Goal: Task Accomplishment & Management: Complete application form

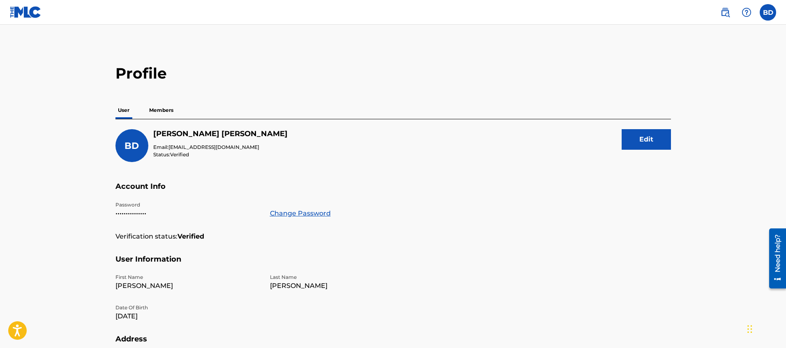
click at [168, 104] on p "Members" at bounding box center [161, 109] width 29 height 17
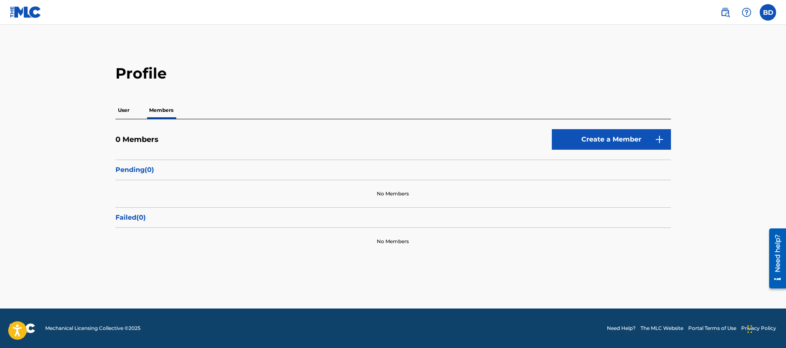
click at [561, 138] on link "Create a Member" at bounding box center [611, 139] width 119 height 21
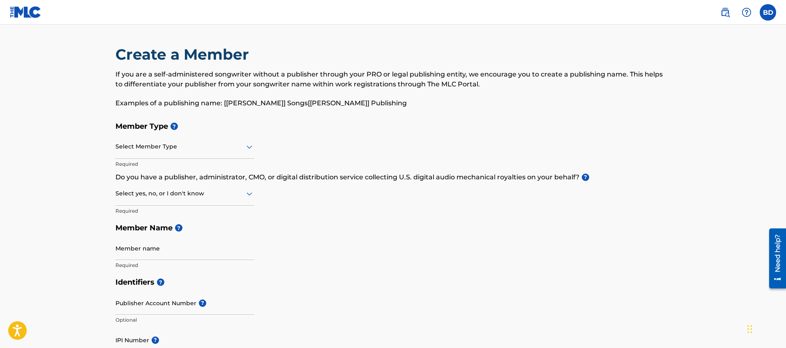
click at [135, 146] on div at bounding box center [184, 146] width 139 height 10
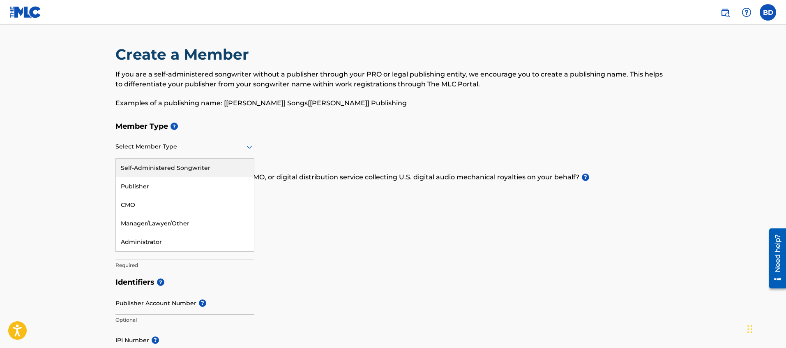
drag, startPoint x: 71, startPoint y: 152, endPoint x: 73, endPoint y: 156, distance: 4.2
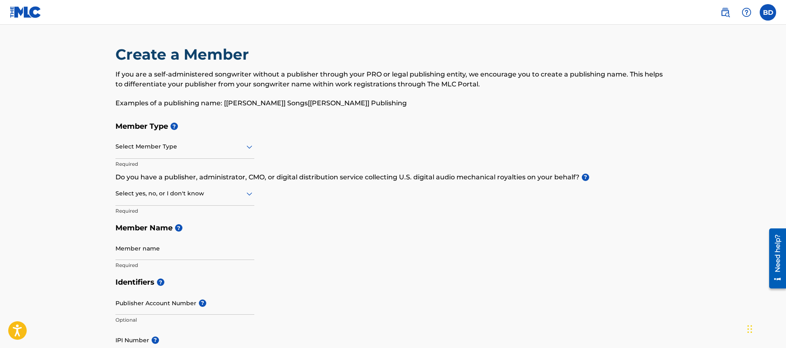
click at [173, 148] on div at bounding box center [184, 146] width 139 height 10
click at [764, 14] on label at bounding box center [768, 12] width 16 height 16
click at [768, 12] on input "BD [PERSON_NAME] [EMAIL_ADDRESS][DOMAIN_NAME] Notification Preferences Profile …" at bounding box center [768, 12] width 0 height 0
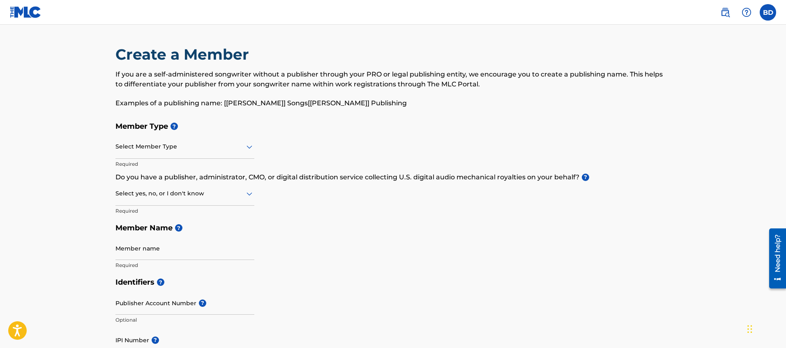
click at [768, 8] on label at bounding box center [768, 12] width 16 height 16
click at [768, 12] on input "BD [PERSON_NAME] [EMAIL_ADDRESS][DOMAIN_NAME] Notification Preferences Profile …" at bounding box center [768, 12] width 0 height 0
click at [657, 164] on div "Member Type ? Select Member Type Required Do you have a publisher, administrato…" at bounding box center [393, 196] width 556 height 156
click at [761, 12] on label at bounding box center [768, 12] width 16 height 16
click at [768, 12] on input "BD [PERSON_NAME] [EMAIL_ADDRESS][DOMAIN_NAME] Notification Preferences Profile …" at bounding box center [768, 12] width 0 height 0
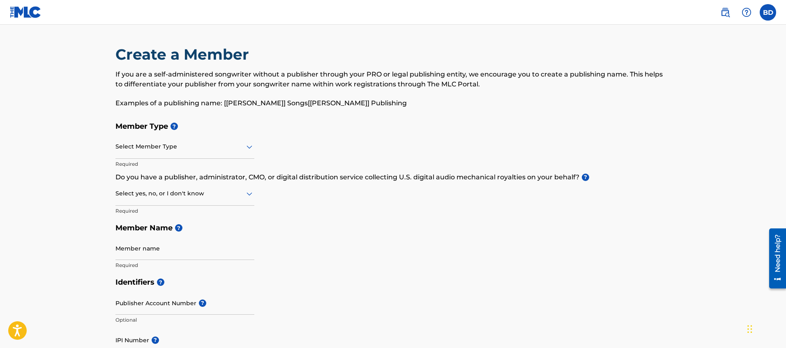
click at [581, 163] on div "Member Type ? Select Member Type Required Do you have a publisher, administrato…" at bounding box center [393, 196] width 556 height 156
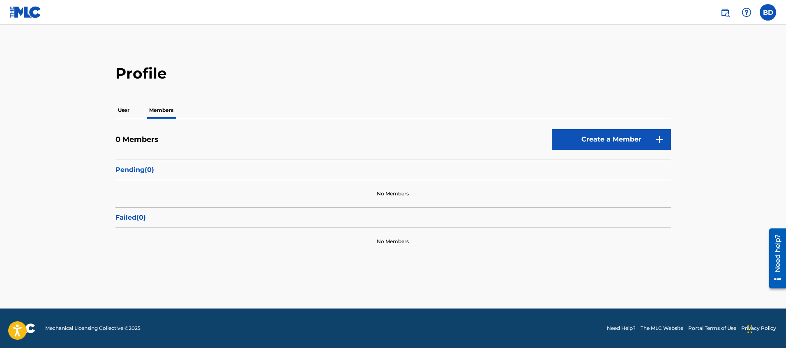
click at [133, 111] on div "User Members" at bounding box center [393, 109] width 556 height 17
click at [127, 109] on p "User" at bounding box center [123, 109] width 16 height 17
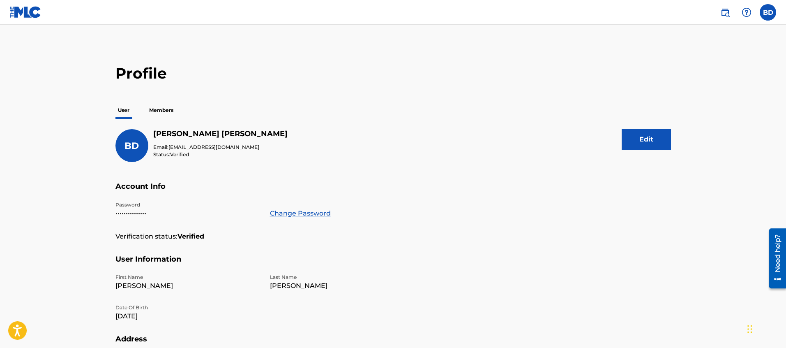
click at [22, 14] on img at bounding box center [26, 12] width 32 height 12
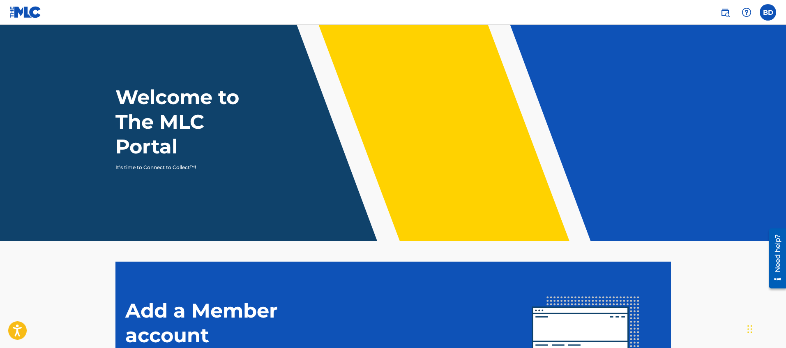
click at [768, 10] on label at bounding box center [768, 12] width 16 height 16
click at [768, 12] on input "BD [PERSON_NAME] [EMAIL_ADDRESS][DOMAIN_NAME] Notification Preferences Profile …" at bounding box center [768, 12] width 0 height 0
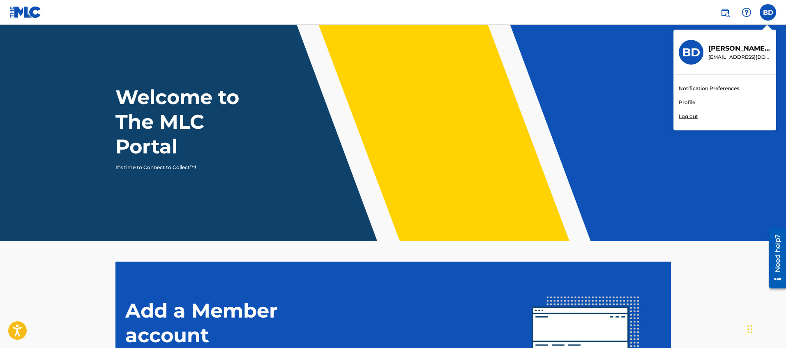
click at [738, 48] on p "[PERSON_NAME]" at bounding box center [739, 49] width 62 height 10
click at [768, 12] on input "BD [PERSON_NAME] [EMAIL_ADDRESS][DOMAIN_NAME] Notification Preferences Profile …" at bounding box center [768, 12] width 0 height 0
click at [688, 54] on h3 "BD" at bounding box center [691, 52] width 18 height 14
click at [768, 12] on input "BD [PERSON_NAME] [EMAIL_ADDRESS][DOMAIN_NAME] Notification Preferences Profile …" at bounding box center [768, 12] width 0 height 0
click at [685, 104] on link "Profile" at bounding box center [687, 102] width 16 height 7
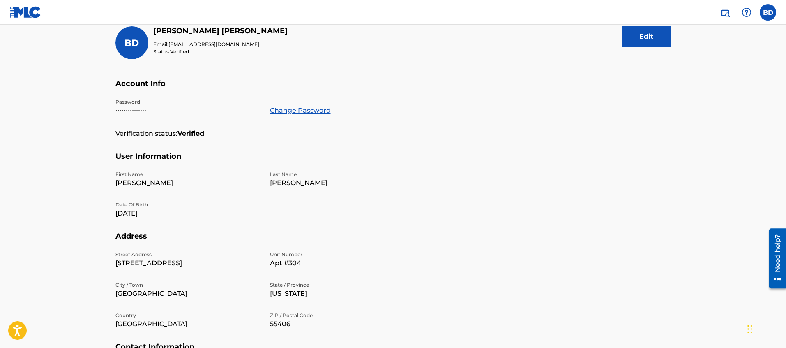
scroll to position [205, 0]
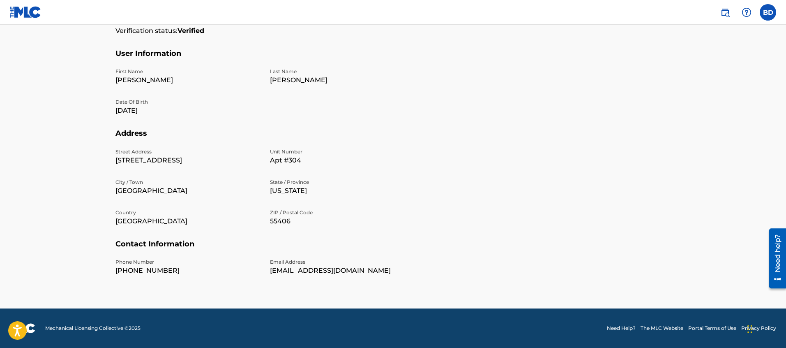
click at [24, 19] on link at bounding box center [26, 12] width 32 height 24
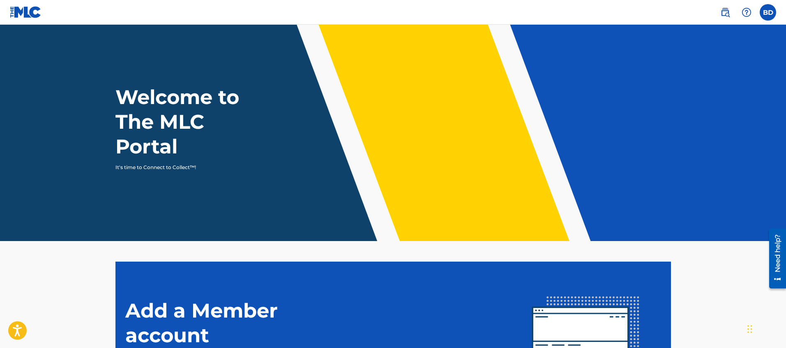
scroll to position [0, 0]
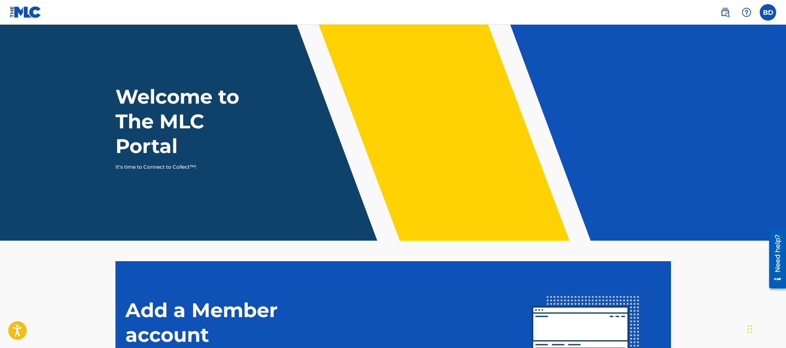
click at [724, 11] on img at bounding box center [725, 12] width 10 height 10
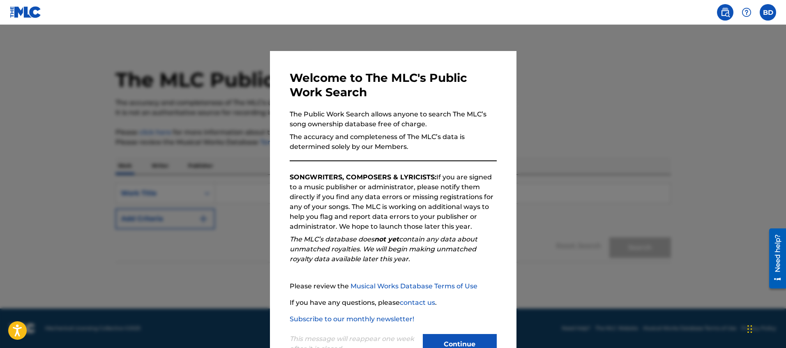
click at [538, 134] on div at bounding box center [393, 199] width 786 height 348
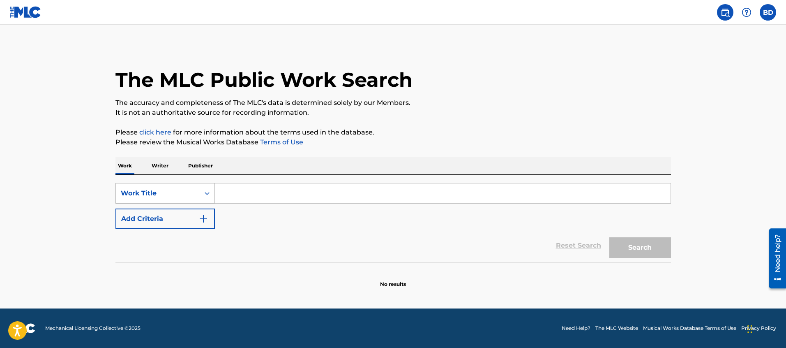
click at [151, 194] on div "Work Title" at bounding box center [158, 193] width 74 height 10
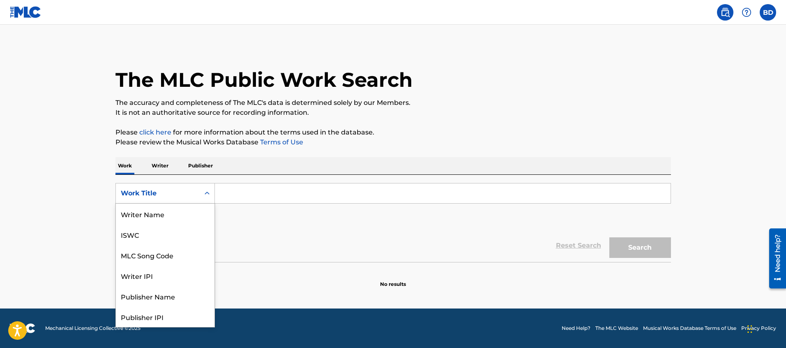
scroll to position [41, 0]
click at [144, 319] on div "Work Title" at bounding box center [165, 316] width 99 height 21
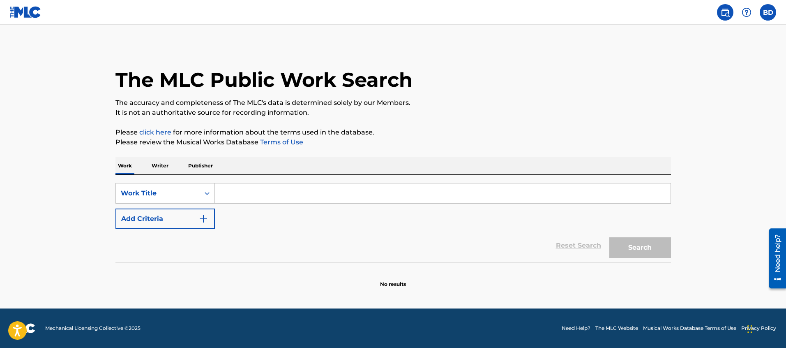
click at [258, 199] on input "Search Form" at bounding box center [443, 193] width 456 height 20
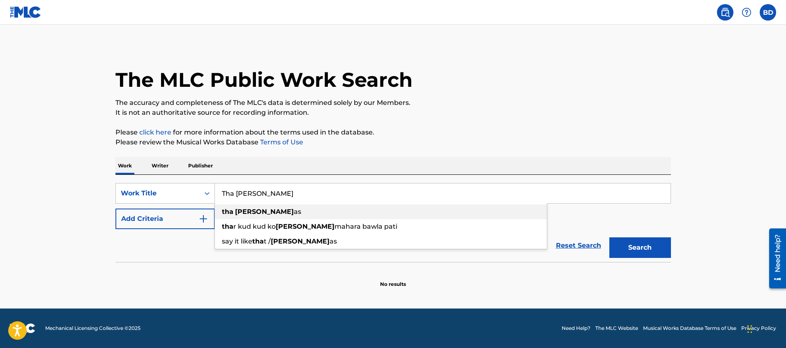
click at [252, 212] on strong "[PERSON_NAME]" at bounding box center [264, 212] width 59 height 8
type input "tha [GEOGRAPHIC_DATA]"
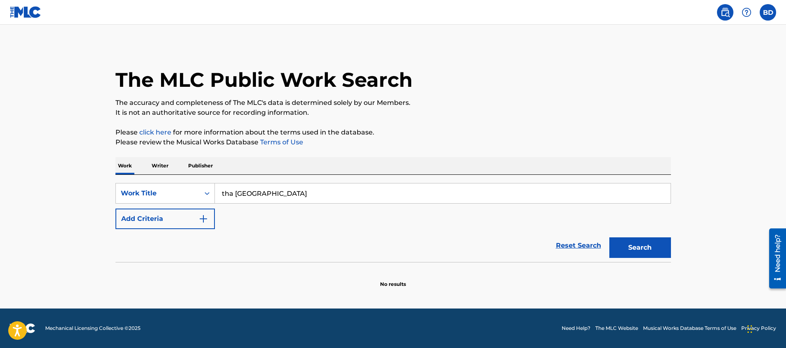
click at [653, 247] on button "Search" at bounding box center [640, 247] width 62 height 21
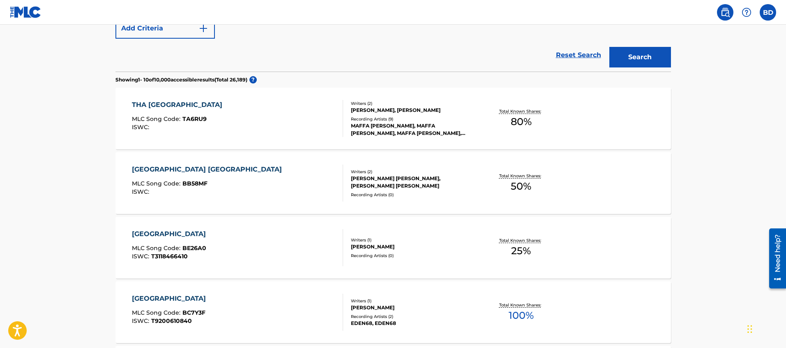
scroll to position [191, 0]
click at [307, 122] on div "THA BAHAMAS MLC Song Code : TA6RU9 ISWC :" at bounding box center [237, 117] width 211 height 37
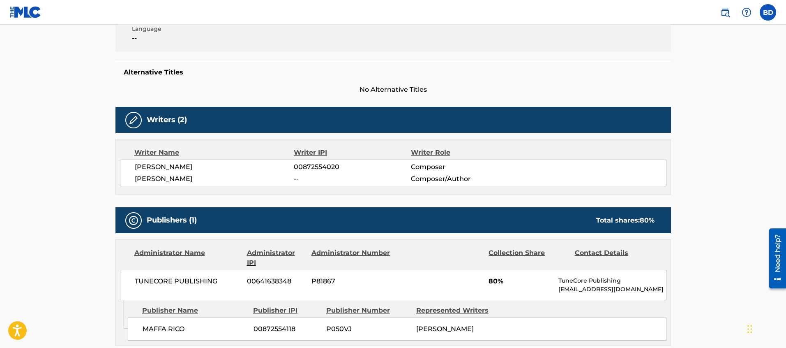
scroll to position [183, 0]
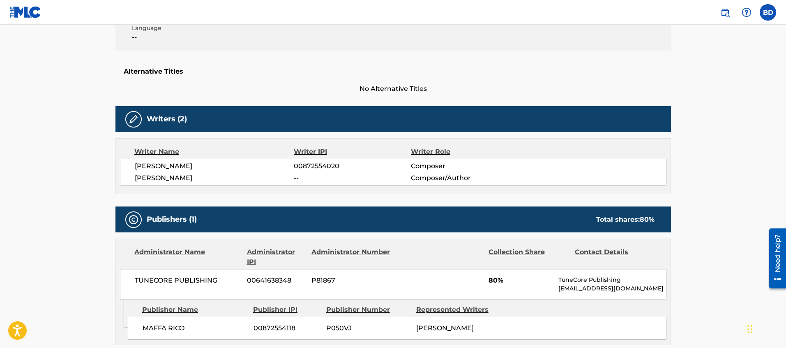
click at [297, 178] on span "--" at bounding box center [352, 178] width 117 height 10
click at [168, 175] on span "[PERSON_NAME]" at bounding box center [214, 178] width 159 height 10
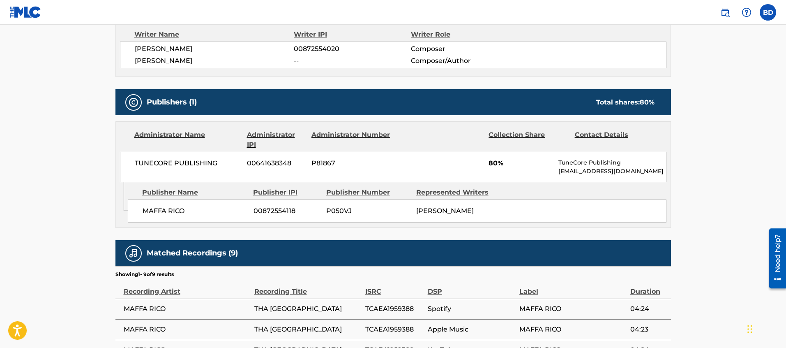
scroll to position [286, 0]
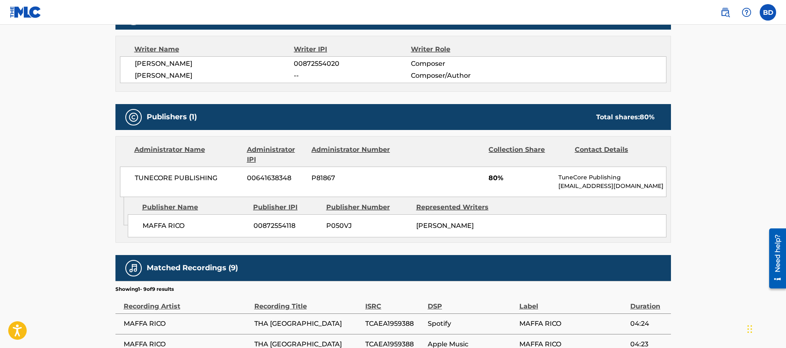
click at [168, 122] on div "Publishers (1) Total shares: 80 %" at bounding box center [393, 117] width 556 height 26
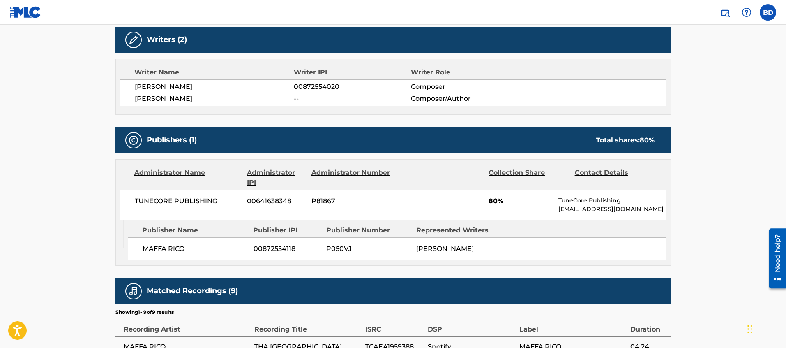
scroll to position [0, 0]
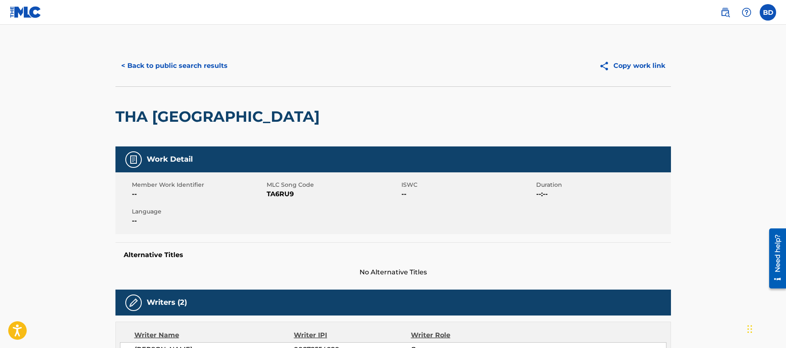
drag, startPoint x: 16, startPoint y: 12, endPoint x: 15, endPoint y: 18, distance: 5.5
click at [16, 13] on img at bounding box center [26, 12] width 32 height 12
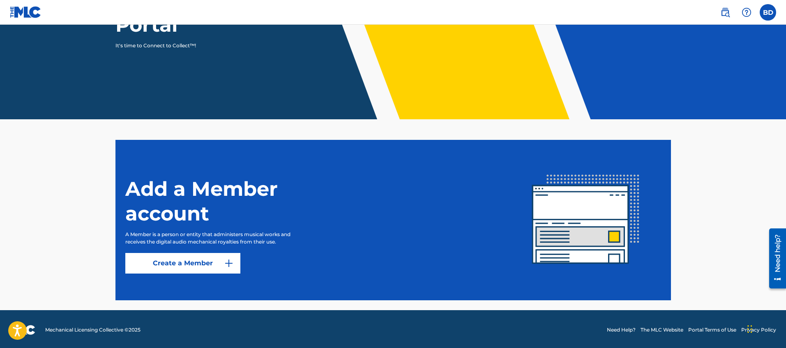
scroll to position [123, 0]
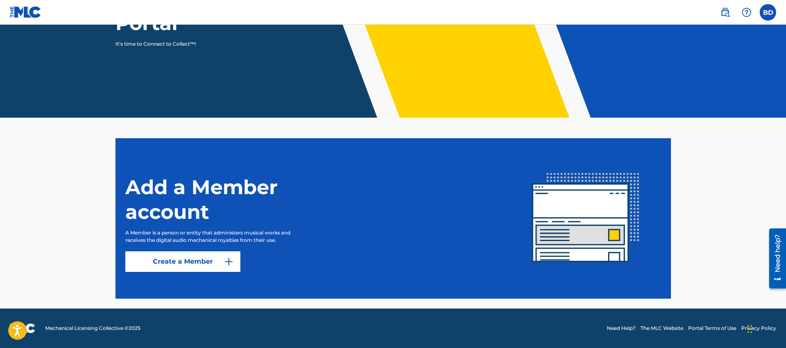
click at [198, 259] on link "Create a Member" at bounding box center [182, 261] width 115 height 21
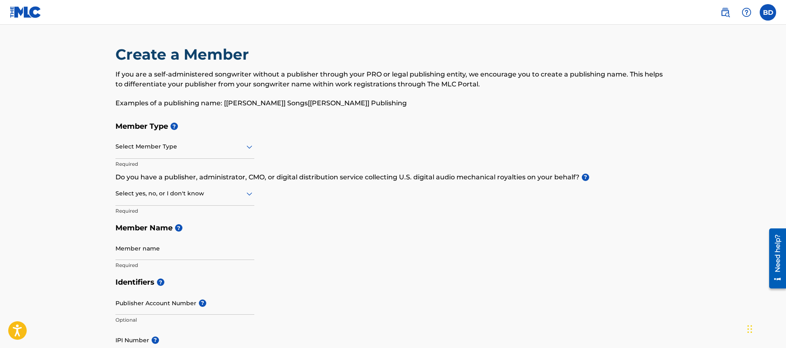
click at [159, 149] on div at bounding box center [184, 146] width 139 height 10
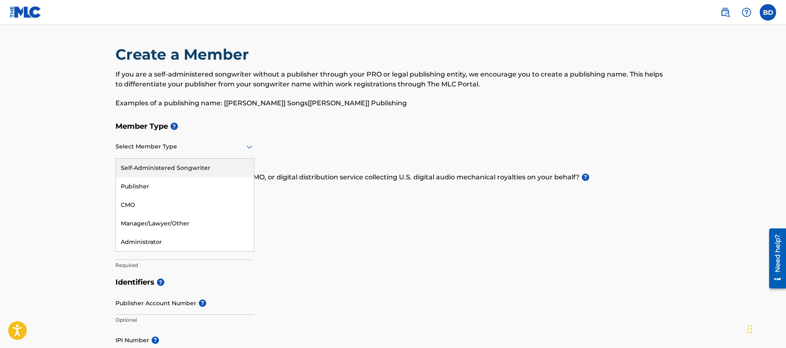
click at [153, 164] on div "Self-Administered Songwriter" at bounding box center [185, 168] width 138 height 18
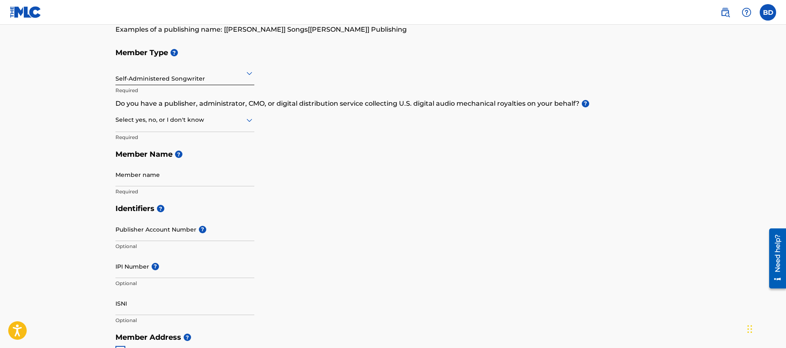
scroll to position [76, 0]
click at [187, 121] on div at bounding box center [184, 118] width 139 height 10
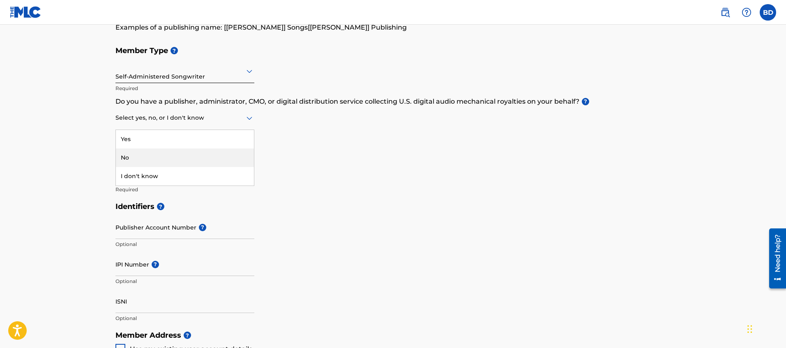
click at [146, 157] on div "No" at bounding box center [185, 157] width 138 height 18
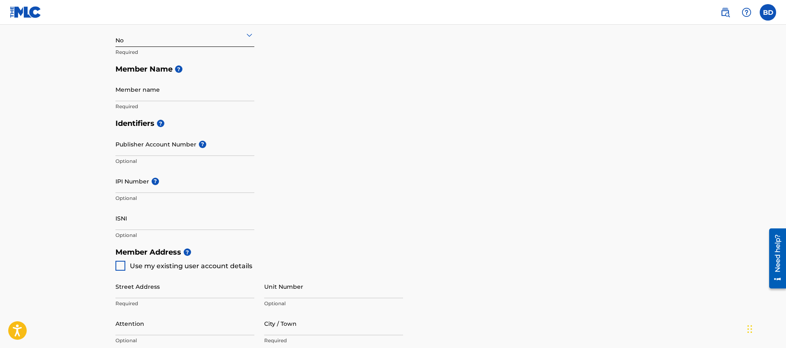
scroll to position [161, 0]
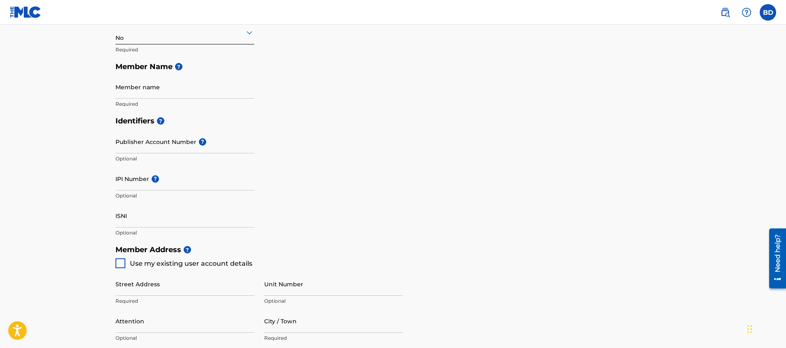
click at [166, 90] on input "Member name" at bounding box center [184, 86] width 139 height 23
type input "[PERSON_NAME]"
click at [18, 154] on main "Create a Member If you are a self-administered songwriter without a publisher t…" at bounding box center [393, 233] width 786 height 738
click at [142, 142] on input "Publisher Account Number ?" at bounding box center [184, 141] width 139 height 23
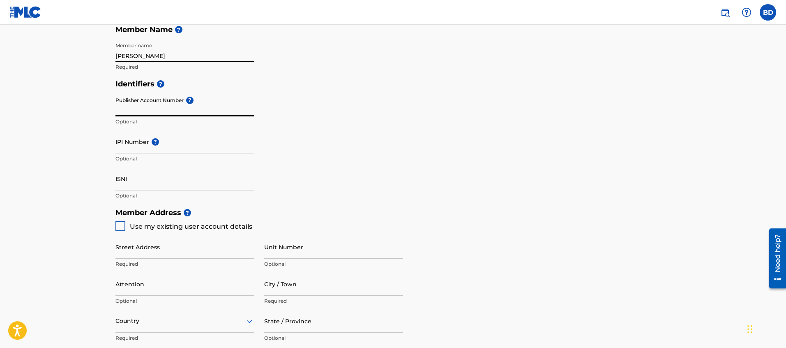
scroll to position [200, 0]
click at [137, 142] on input "IPI Number ?" at bounding box center [184, 139] width 139 height 23
click at [86, 143] on main "Create a Member If you are a self-administered songwriter without a publisher t…" at bounding box center [393, 194] width 786 height 738
click at [136, 111] on input "Publisher Account Number ?" at bounding box center [184, 102] width 139 height 23
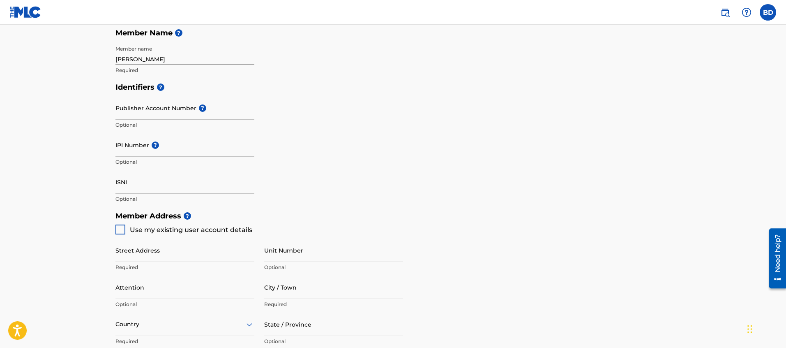
click at [382, 93] on h5 "Identifiers ?" at bounding box center [393, 87] width 556 height 18
click at [137, 114] on input "Publisher Account Number ?" at bounding box center [184, 107] width 139 height 23
paste input "5539117"
click at [152, 113] on input "5539117" at bounding box center [184, 107] width 139 height 23
click at [144, 116] on input "5539117" at bounding box center [184, 107] width 139 height 23
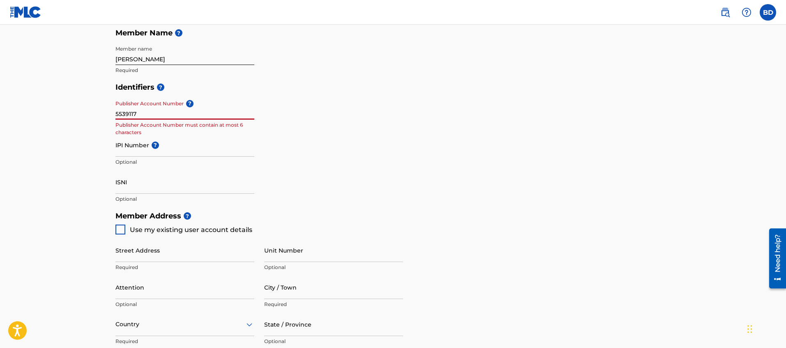
type input "5539117"
click at [88, 139] on main "Create a Member If you are a self-administered songwriter without a publisher t…" at bounding box center [393, 199] width 786 height 738
drag, startPoint x: 138, startPoint y: 114, endPoint x: 47, endPoint y: 122, distance: 90.7
click at [47, 122] on main "Create a Member If you are a self-administered songwriter without a publisher t…" at bounding box center [393, 199] width 786 height 738
click at [140, 115] on input "5539117" at bounding box center [184, 107] width 139 height 23
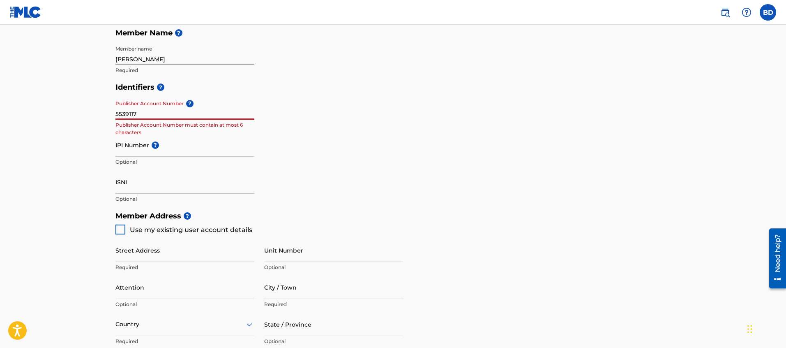
click at [140, 115] on input "5539117" at bounding box center [184, 107] width 139 height 23
paste input "5539116"
click at [87, 125] on main "Create a Member If you are a self-administered songwriter without a publisher t…" at bounding box center [393, 199] width 786 height 738
click at [137, 115] on input "5539116" at bounding box center [184, 107] width 139 height 23
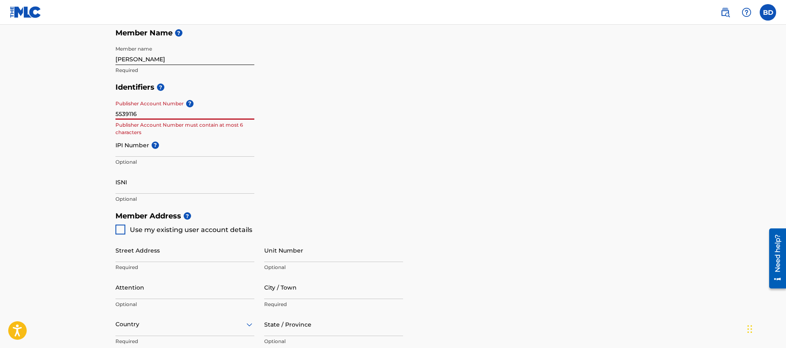
click at [118, 115] on input "5539116" at bounding box center [184, 107] width 139 height 23
type input "539116"
click at [65, 166] on main "Create a Member If you are a self-administered songwriter without a publisher t…" at bounding box center [393, 199] width 786 height 738
click at [137, 151] on input "IPI Number ?" at bounding box center [184, 144] width 139 height 23
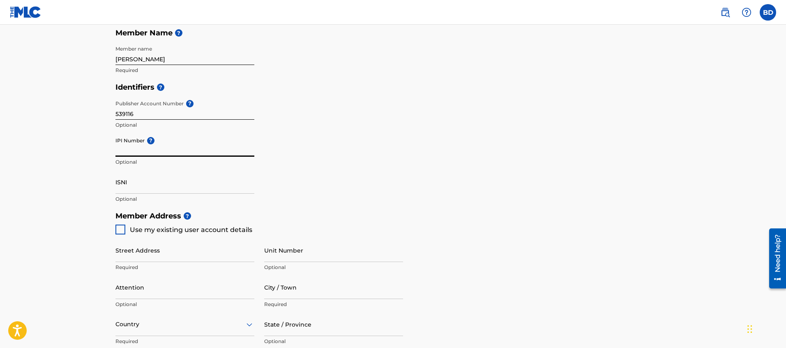
click at [132, 152] on input "IPI Number ?" at bounding box center [184, 144] width 139 height 23
paste input "390261862"
type input "390261862"
click at [75, 145] on main "Create a Member If you are a self-administered songwriter without a publisher t…" at bounding box center [393, 199] width 786 height 738
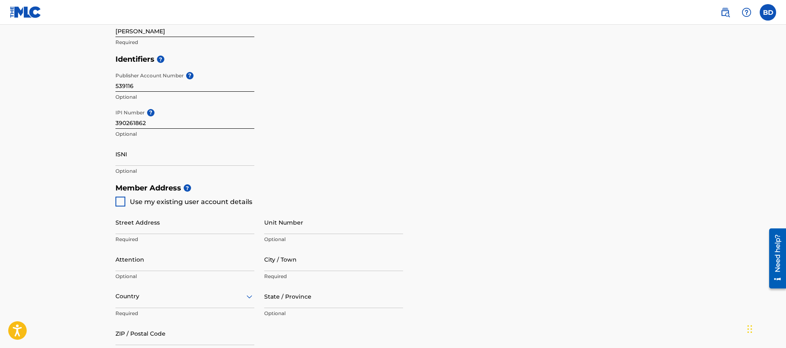
scroll to position [222, 0]
click at [161, 85] on input "539116" at bounding box center [184, 80] width 139 height 23
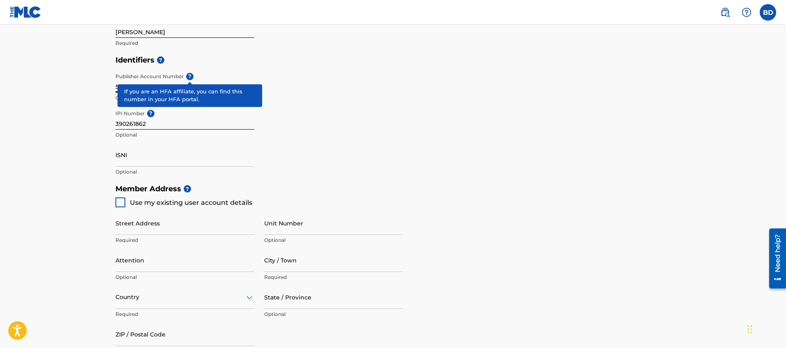
click at [188, 76] on span "?" at bounding box center [189, 76] width 7 height 7
click at [188, 76] on input "539116" at bounding box center [184, 80] width 139 height 23
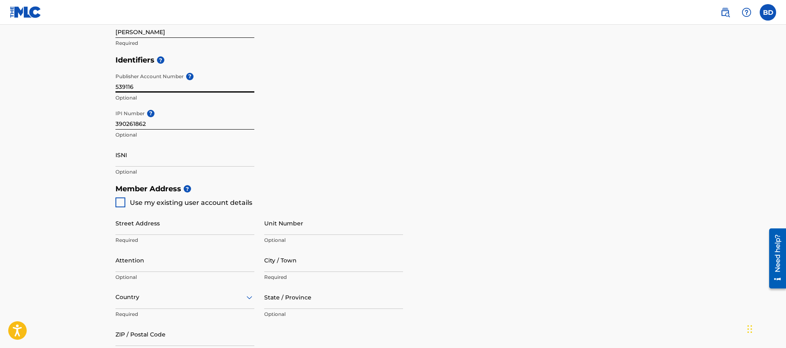
click at [59, 105] on main "Create a Member If you are a self-administered songwriter without a publisher t…" at bounding box center [393, 172] width 786 height 738
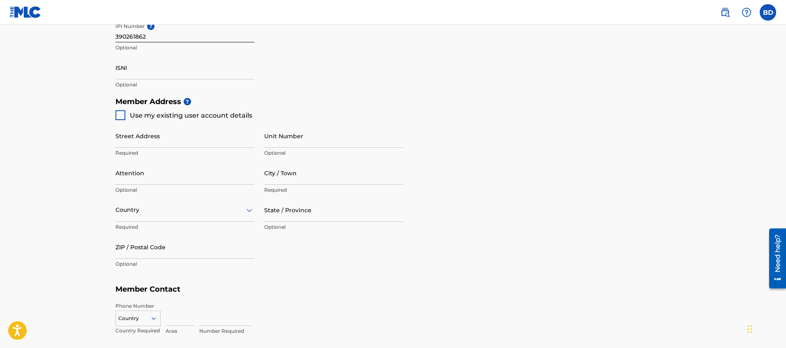
scroll to position [307, 0]
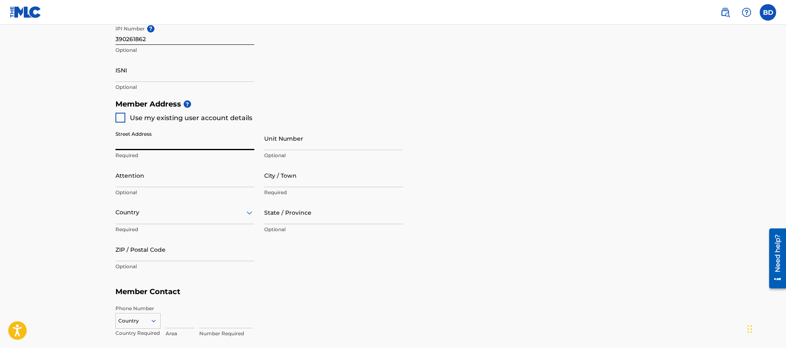
click at [161, 144] on input "Street Address" at bounding box center [184, 138] width 139 height 23
type input "[STREET_ADDRESS]"
type input "Apt #304"
click at [145, 178] on input "Attention" at bounding box center [184, 175] width 139 height 23
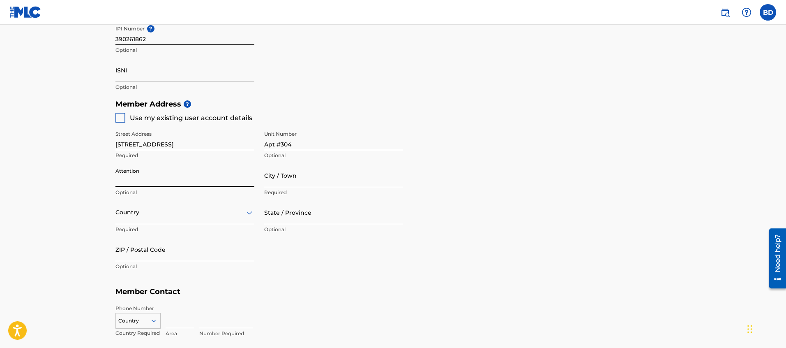
click at [298, 184] on input "City / Town" at bounding box center [333, 175] width 139 height 23
type input "[GEOGRAPHIC_DATA]"
type input "[PERSON_NAME]"
type input "[GEOGRAPHIC_DATA]"
type input "MN"
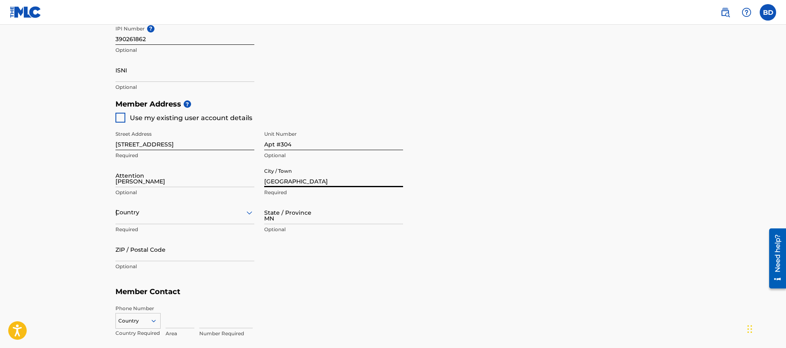
type input "55406"
type input "715"
type input "4109174"
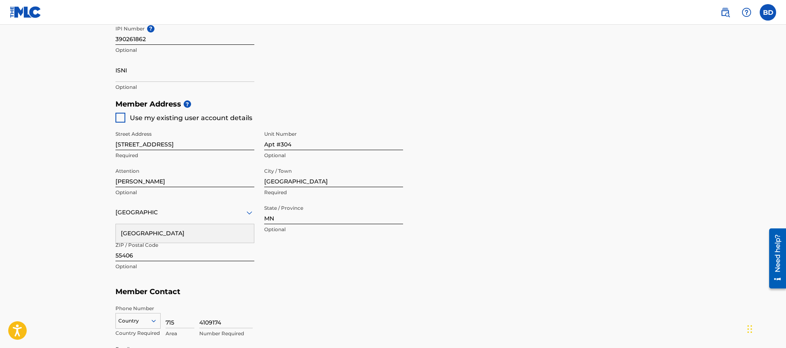
drag, startPoint x: 317, startPoint y: 288, endPoint x: 139, endPoint y: 230, distance: 187.1
click at [317, 288] on h5 "Member Contact" at bounding box center [393, 292] width 556 height 18
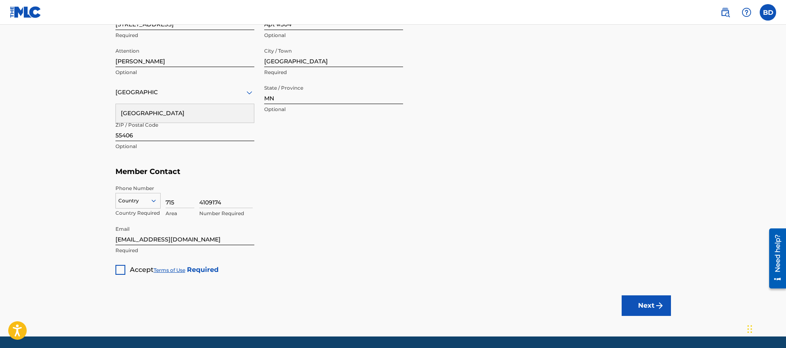
scroll to position [427, 0]
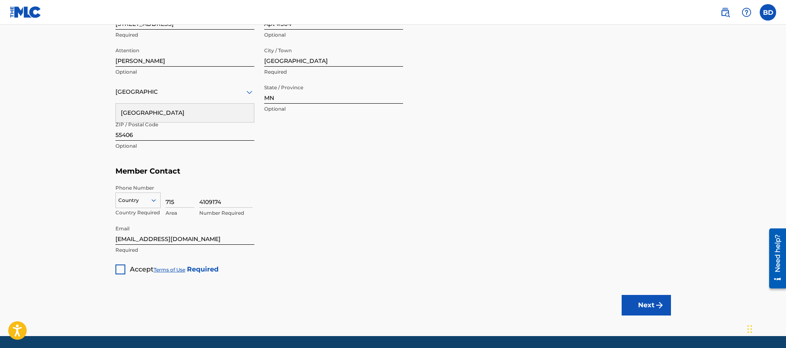
click at [201, 240] on input "[EMAIL_ADDRESS][DOMAIN_NAME]" at bounding box center [184, 232] width 139 height 23
type input "[EMAIL_ADDRESS][DOMAIN_NAME]"
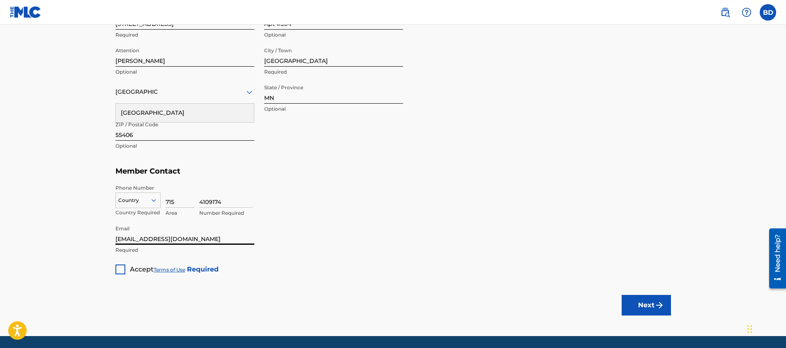
drag, startPoint x: 117, startPoint y: 269, endPoint x: 91, endPoint y: 274, distance: 26.4
click at [117, 269] on div at bounding box center [120, 269] width 10 height 10
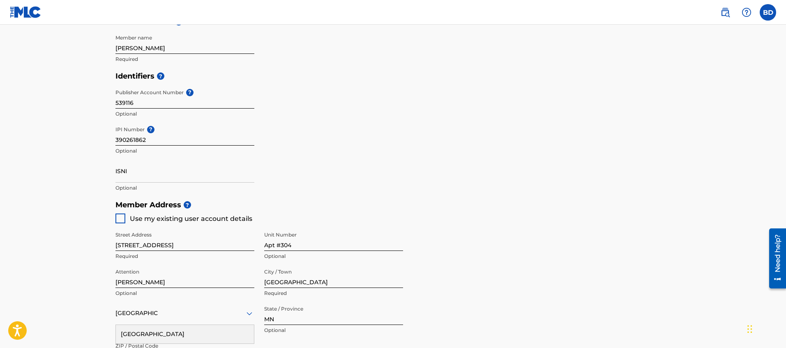
scroll to position [194, 0]
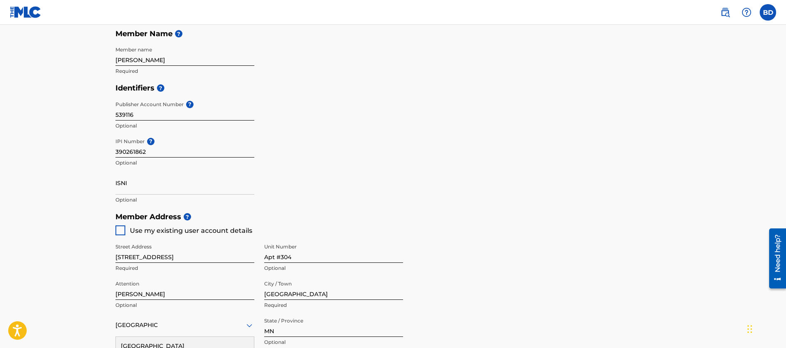
click at [186, 150] on input "390261862" at bounding box center [184, 145] width 139 height 23
click at [152, 113] on input "539116" at bounding box center [184, 108] width 139 height 23
click at [115, 115] on input "539116" at bounding box center [184, 108] width 139 height 23
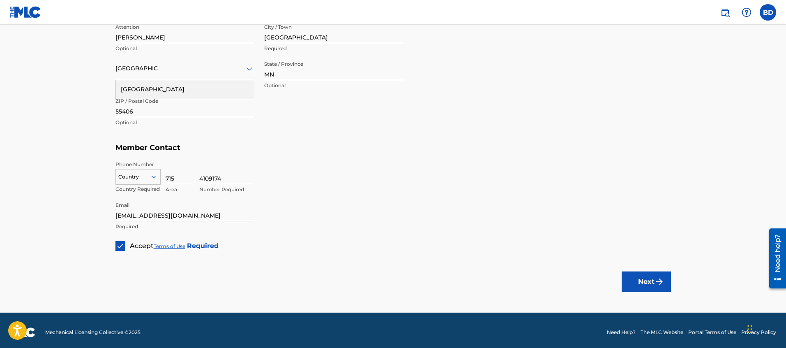
scroll to position [453, 0]
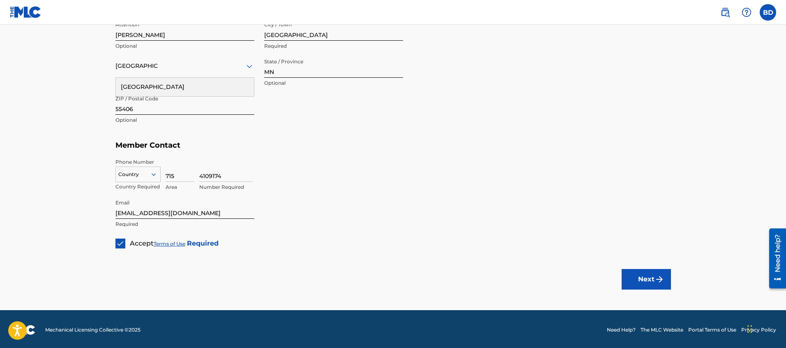
click at [131, 174] on div at bounding box center [138, 174] width 44 height 9
click at [138, 187] on div "US, [GEOGRAPHIC_DATA] +1" at bounding box center [138, 195] width 44 height 32
click at [644, 274] on button "Next" at bounding box center [646, 279] width 49 height 21
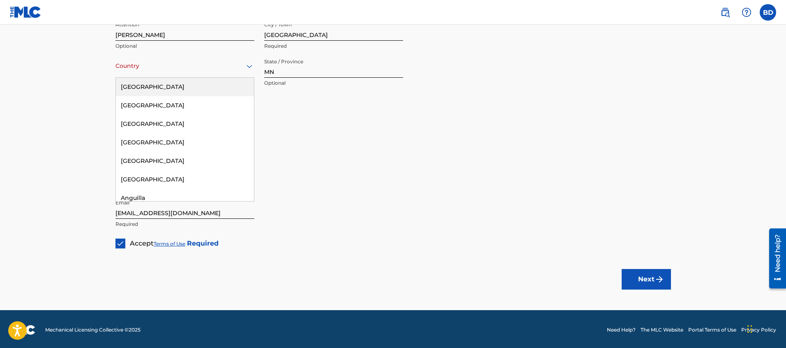
click at [172, 70] on div at bounding box center [184, 66] width 139 height 10
click at [151, 89] on div "[GEOGRAPHIC_DATA]" at bounding box center [185, 87] width 138 height 18
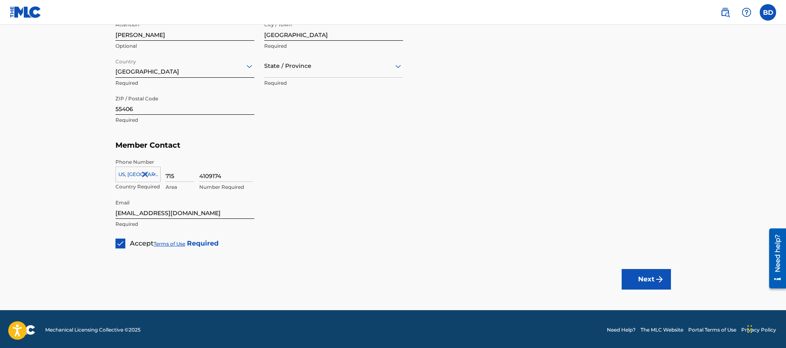
drag, startPoint x: 626, startPoint y: 271, endPoint x: 590, endPoint y: 270, distance: 35.8
click at [626, 271] on button "Next" at bounding box center [646, 279] width 49 height 21
click at [305, 72] on div "State / Province" at bounding box center [333, 65] width 139 height 23
click at [297, 101] on div "[US_STATE]" at bounding box center [334, 98] width 138 height 18
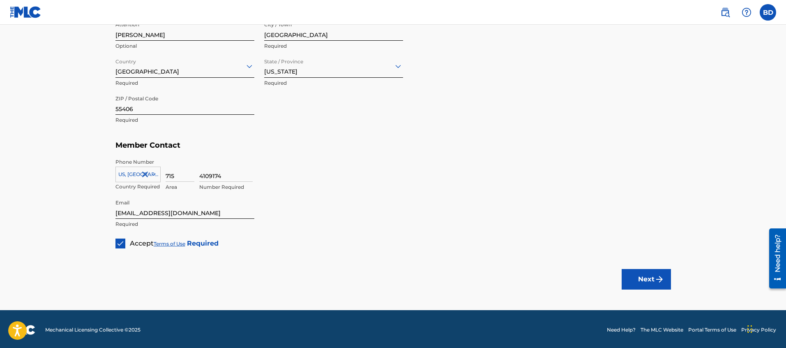
click at [638, 272] on button "Next" at bounding box center [646, 279] width 49 height 21
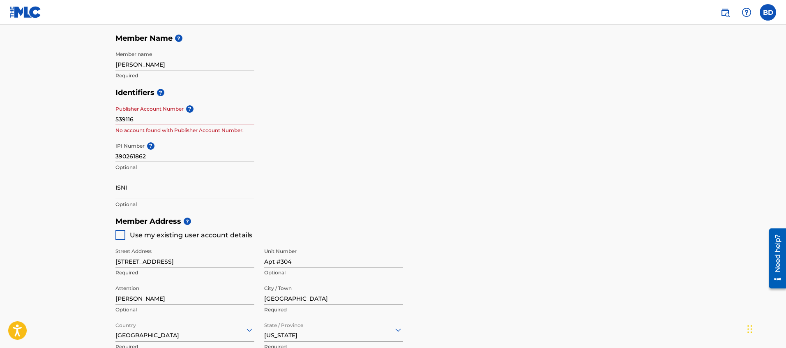
scroll to position [187, 0]
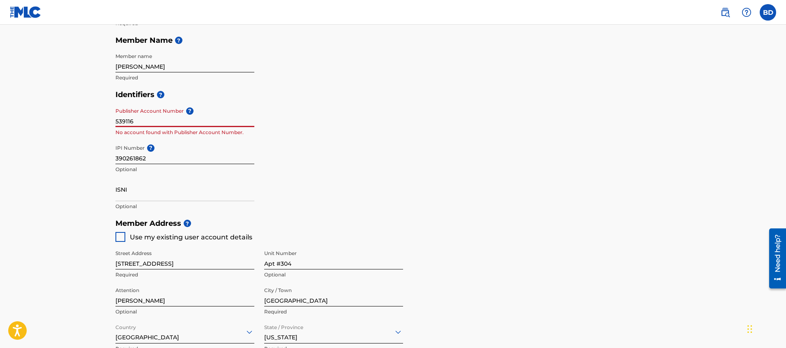
click at [143, 125] on input "539116" at bounding box center [184, 115] width 139 height 23
drag, startPoint x: 152, startPoint y: 121, endPoint x: 71, endPoint y: 120, distance: 81.4
click at [69, 120] on main "Create a Member If you are a self-administered songwriter without a publisher t…" at bounding box center [393, 206] width 786 height 738
click at [139, 119] on input "Publisher Account Number ?" at bounding box center [184, 115] width 139 height 23
paste input "5539116"
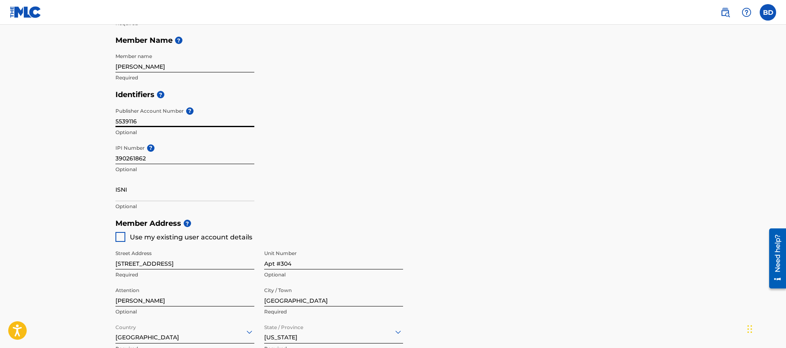
type input "5539116"
click at [51, 125] on main "Create a Member If you are a self-administered songwriter without a publisher t…" at bounding box center [393, 206] width 786 height 738
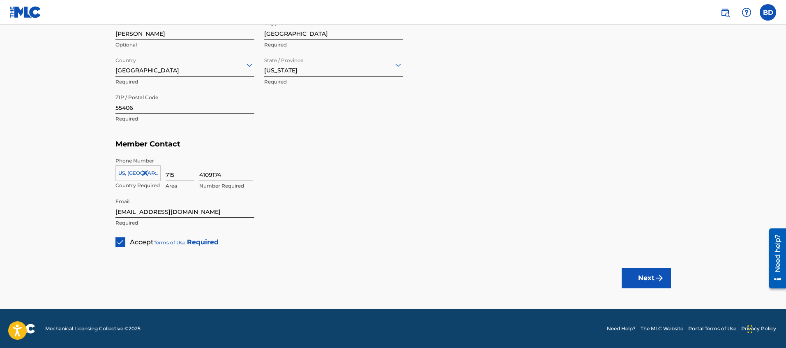
click at [645, 270] on button "Next" at bounding box center [646, 277] width 49 height 21
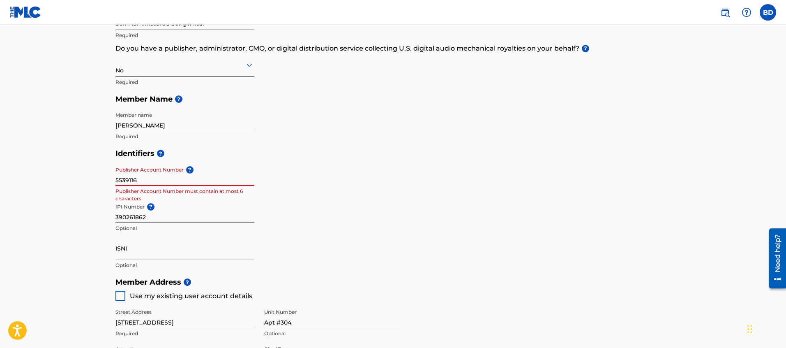
click at [145, 180] on input "5539116" at bounding box center [184, 173] width 139 height 23
click at [144, 180] on input "5539116" at bounding box center [184, 173] width 139 height 23
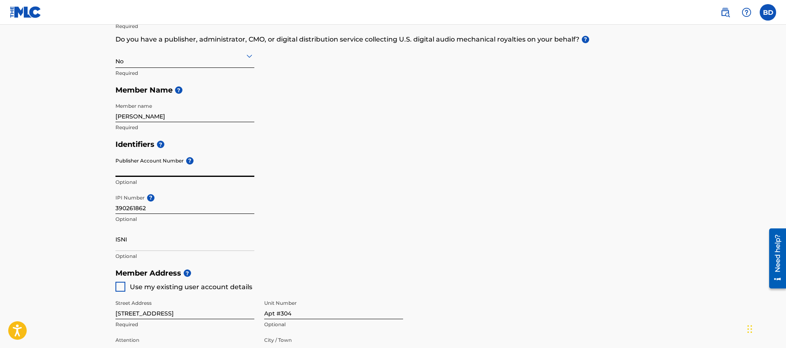
scroll to position [454, 0]
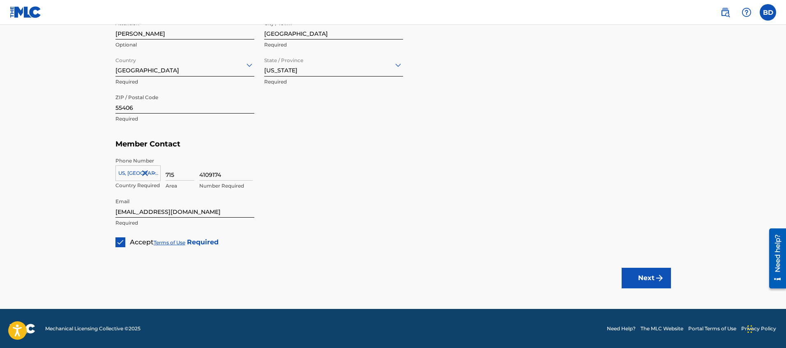
click at [646, 279] on button "Next" at bounding box center [646, 277] width 49 height 21
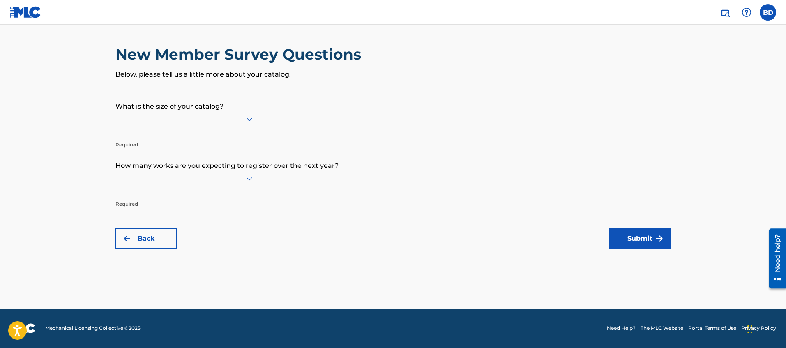
click at [143, 120] on div at bounding box center [184, 119] width 139 height 10
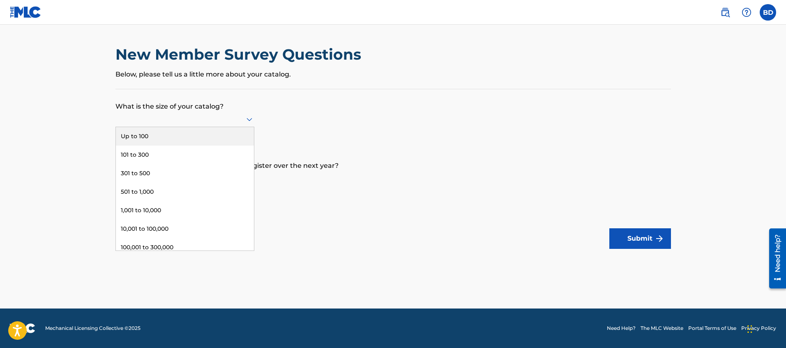
click at [141, 131] on div "Up to 100" at bounding box center [185, 136] width 138 height 18
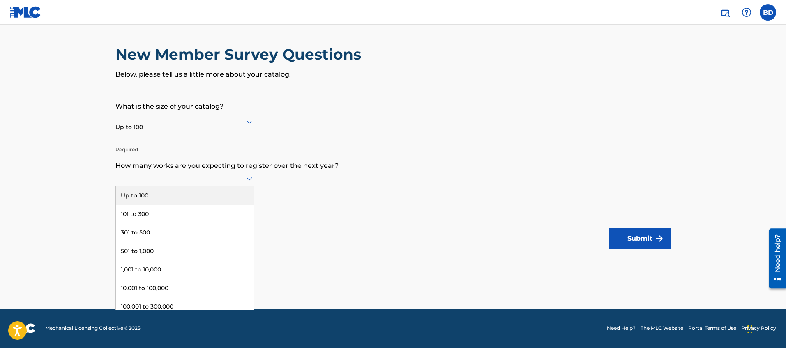
click at [177, 176] on div at bounding box center [184, 178] width 139 height 10
drag, startPoint x: 141, startPoint y: 201, endPoint x: 95, endPoint y: 203, distance: 46.9
click at [141, 201] on div "Up to 100" at bounding box center [185, 195] width 138 height 18
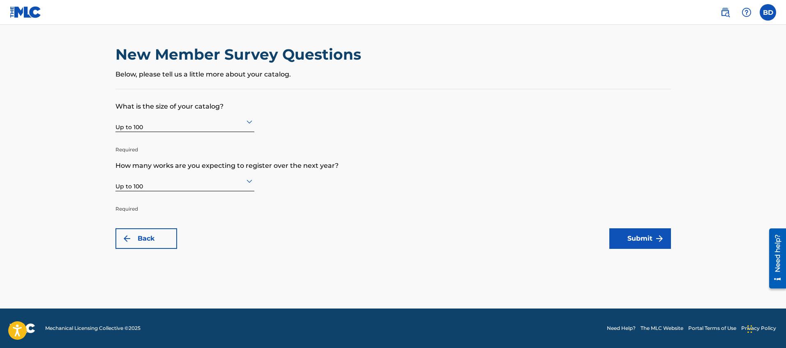
click at [634, 236] on button "Submit" at bounding box center [640, 238] width 62 height 21
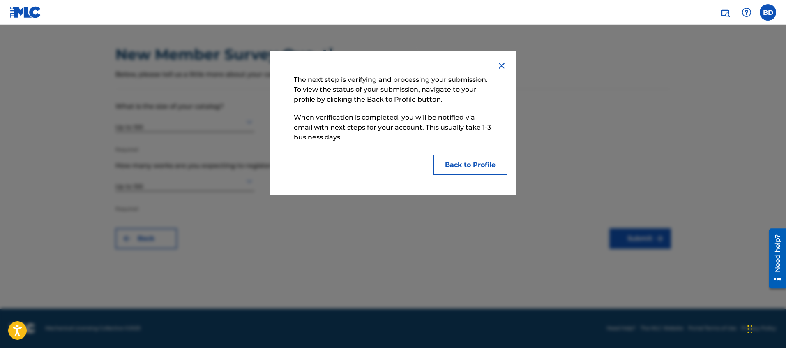
click at [465, 164] on button "Back to Profile" at bounding box center [470, 164] width 74 height 21
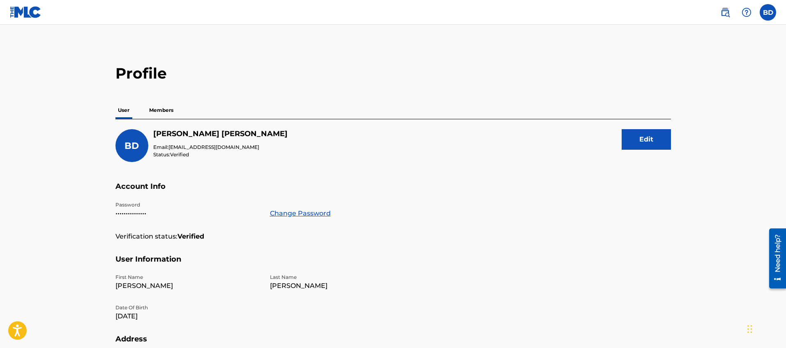
click at [552, 83] on div "Profile User Members BD [PERSON_NAME] Email: [EMAIL_ADDRESS][DOMAIN_NAME] Statu…" at bounding box center [393, 279] width 575 height 430
